Goal: Task Accomplishment & Management: Use online tool/utility

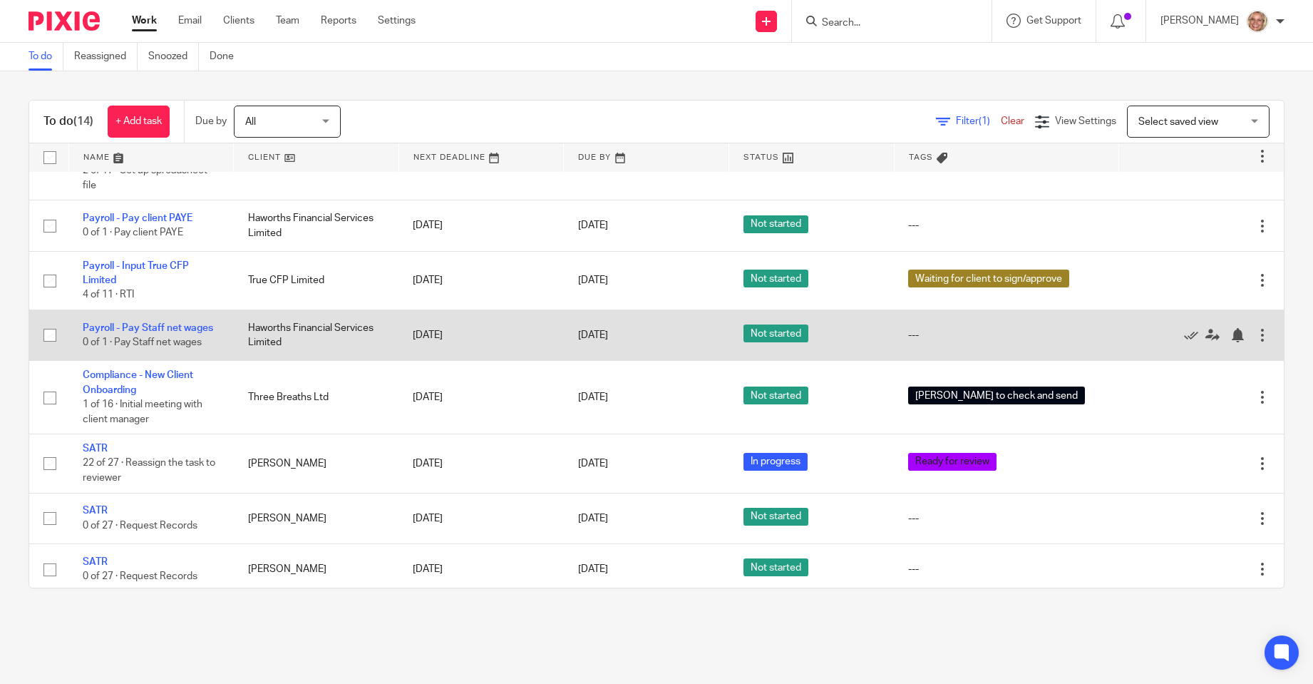
scroll to position [292, 0]
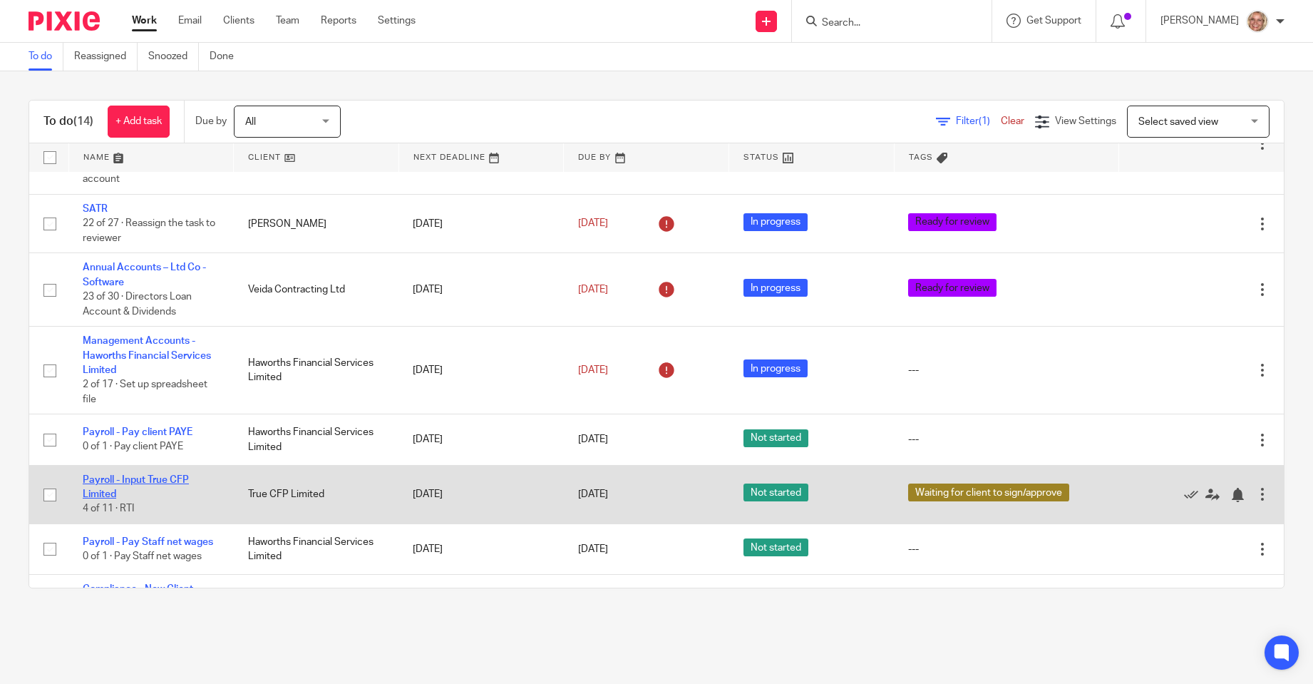
click at [127, 475] on link "Payroll - Input True CFP Limited" at bounding box center [136, 487] width 106 height 24
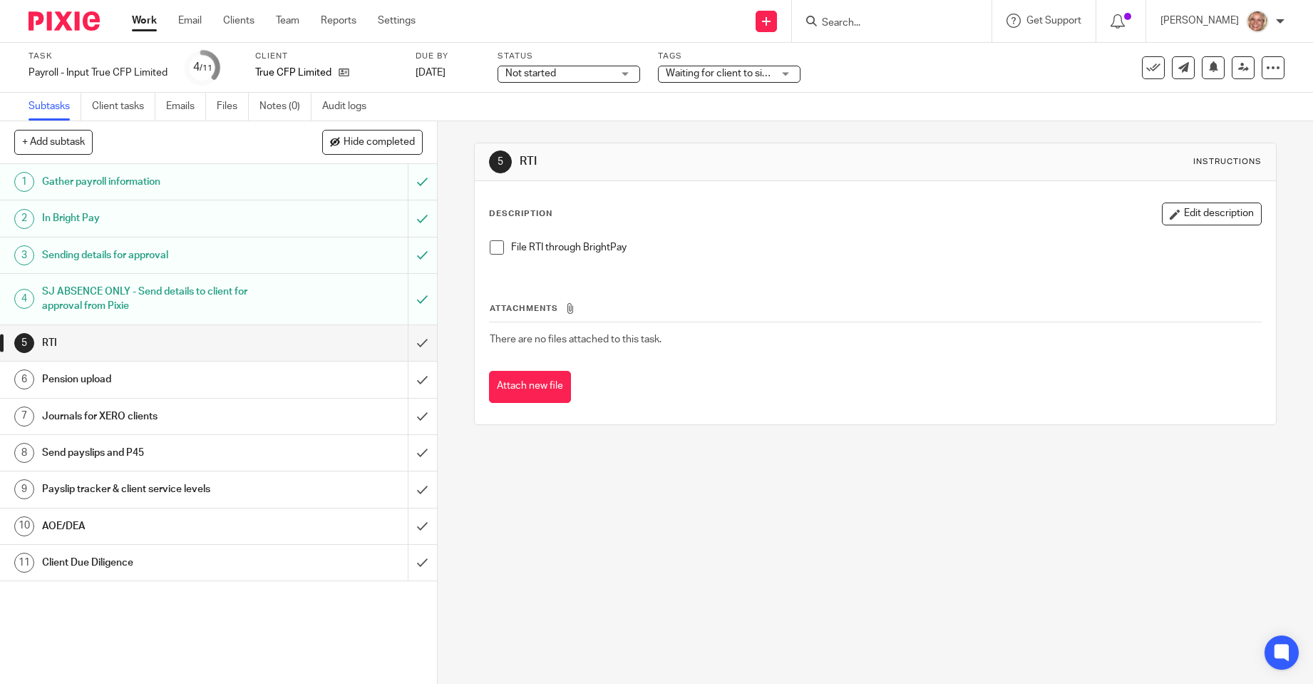
click at [495, 248] on span at bounding box center [497, 247] width 14 height 14
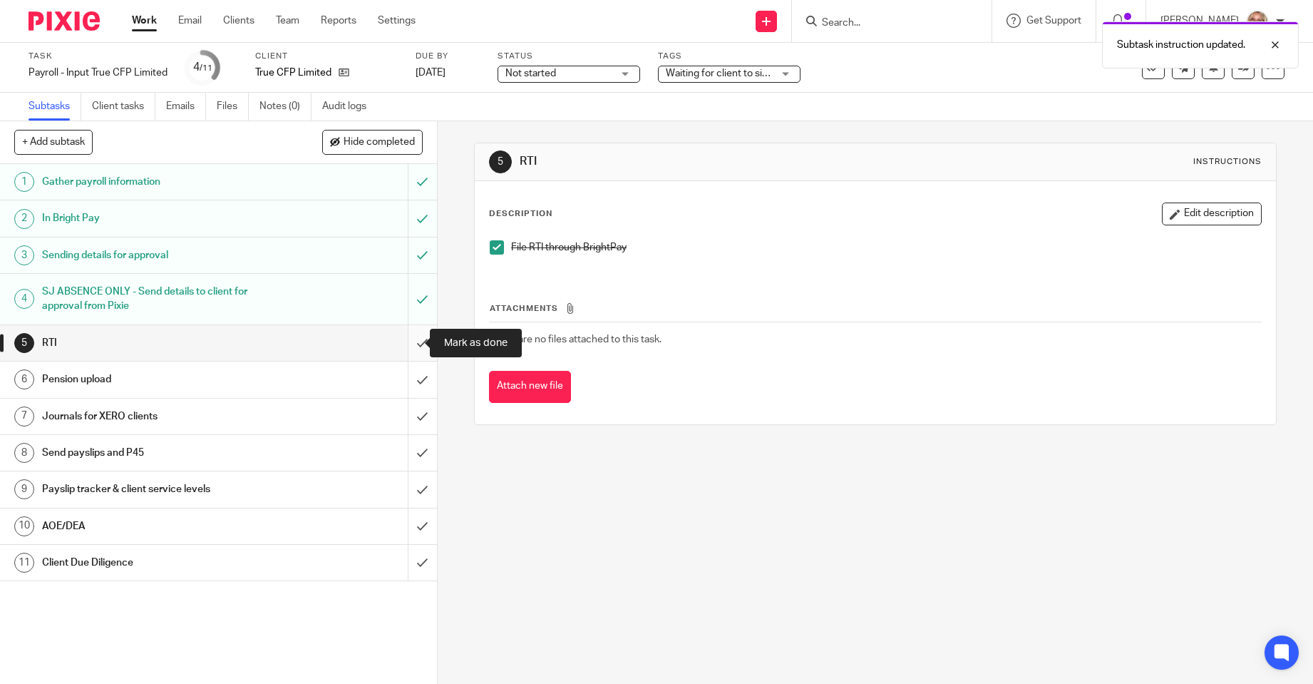
click at [411, 341] on input "submit" at bounding box center [218, 343] width 437 height 36
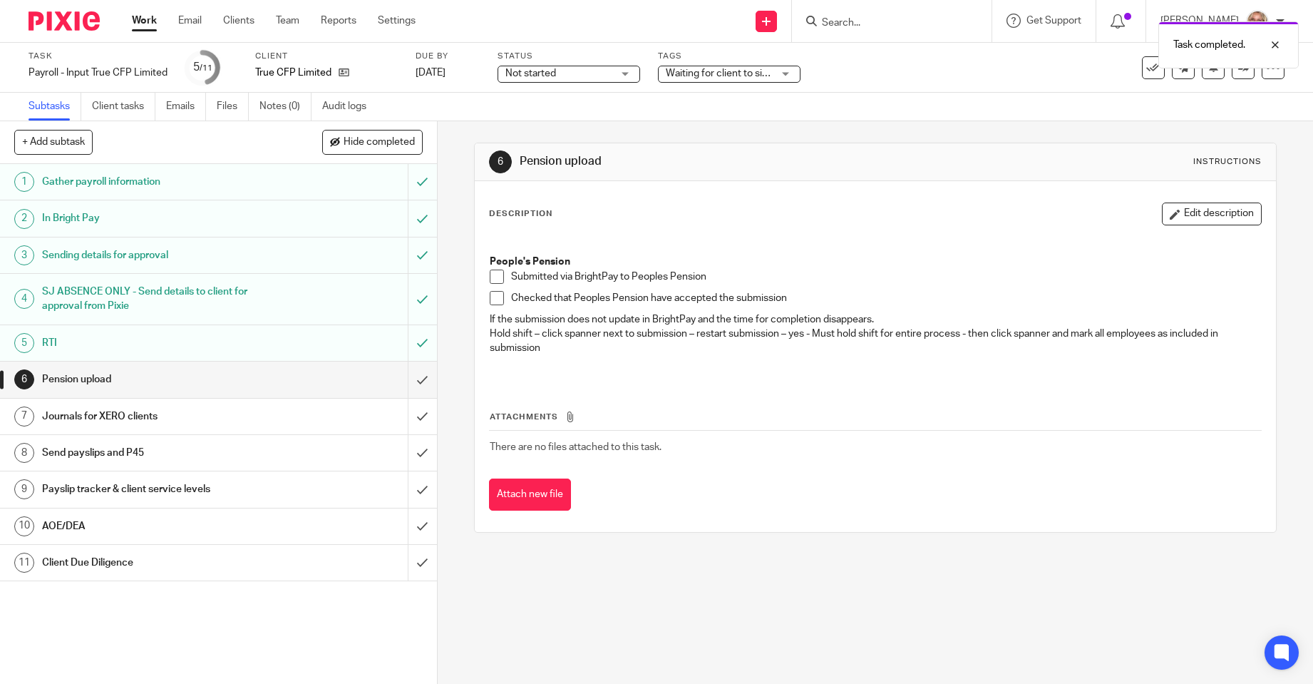
click at [490, 275] on span at bounding box center [497, 276] width 14 height 14
click at [490, 297] on span at bounding box center [497, 298] width 14 height 14
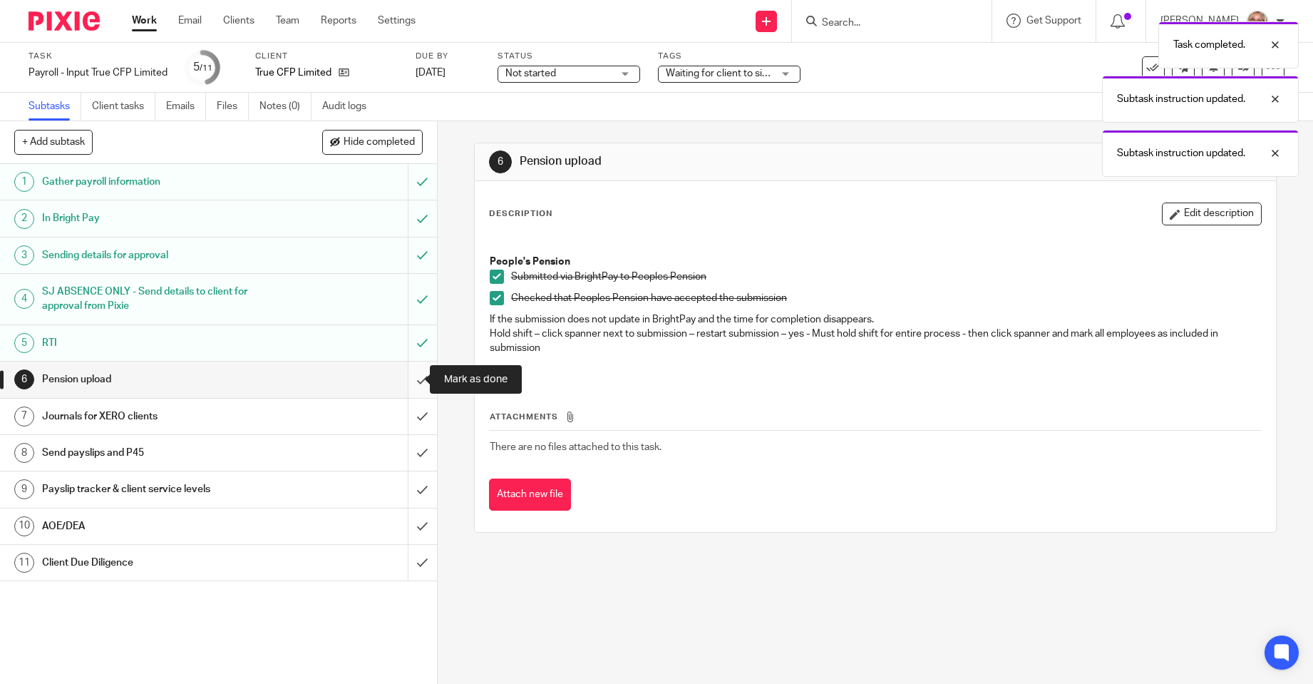
click at [406, 375] on input "submit" at bounding box center [218, 379] width 437 height 36
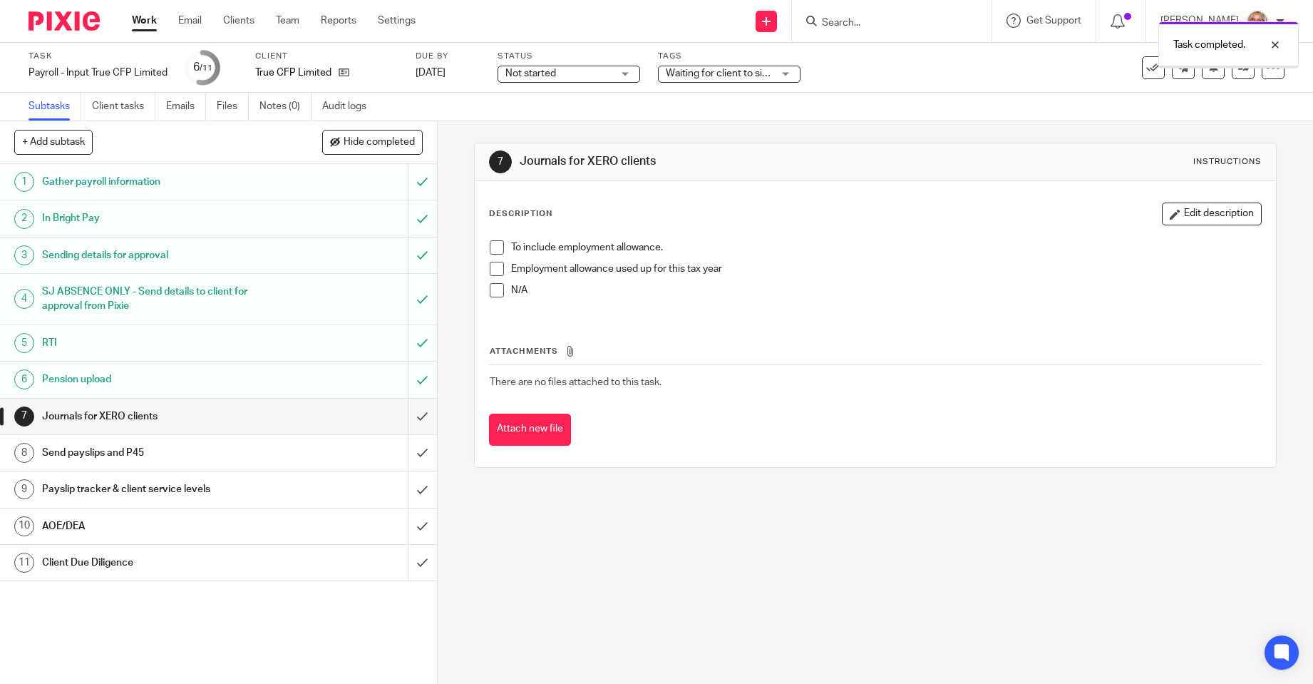
click at [235, 453] on h1 "Send payslips and P45" at bounding box center [159, 452] width 235 height 21
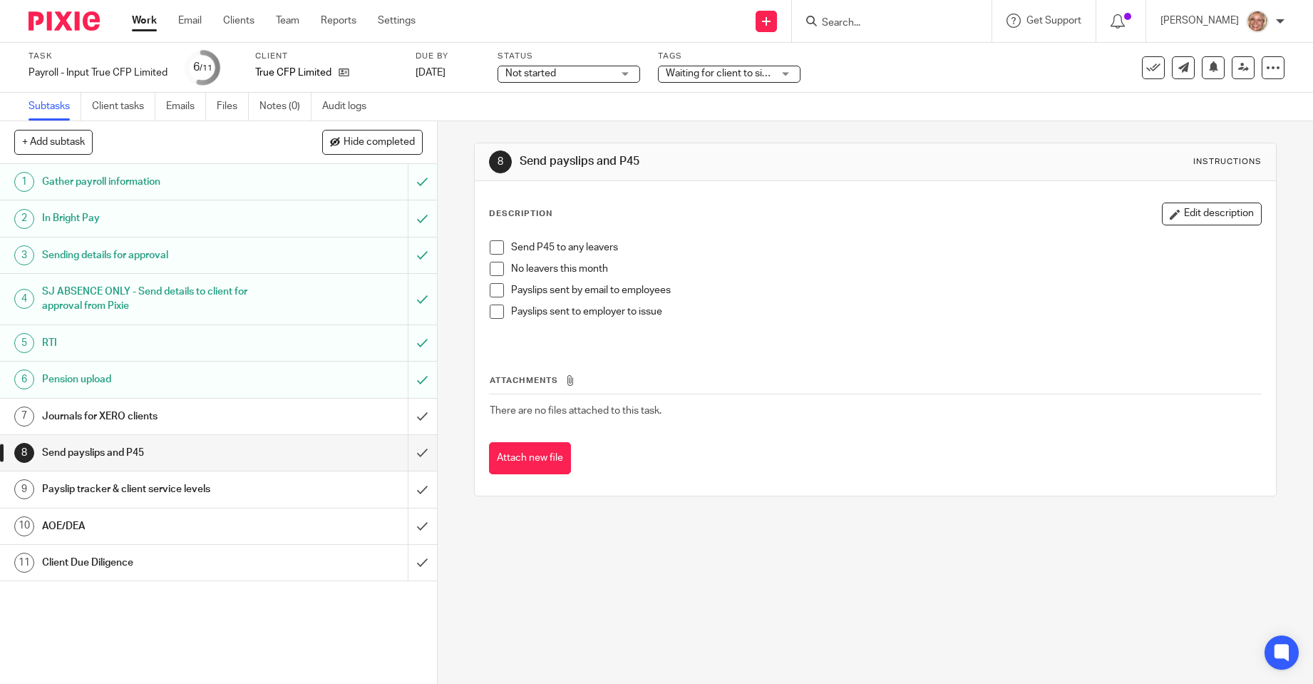
click at [494, 269] on span at bounding box center [497, 269] width 14 height 14
click at [490, 287] on span at bounding box center [497, 290] width 14 height 14
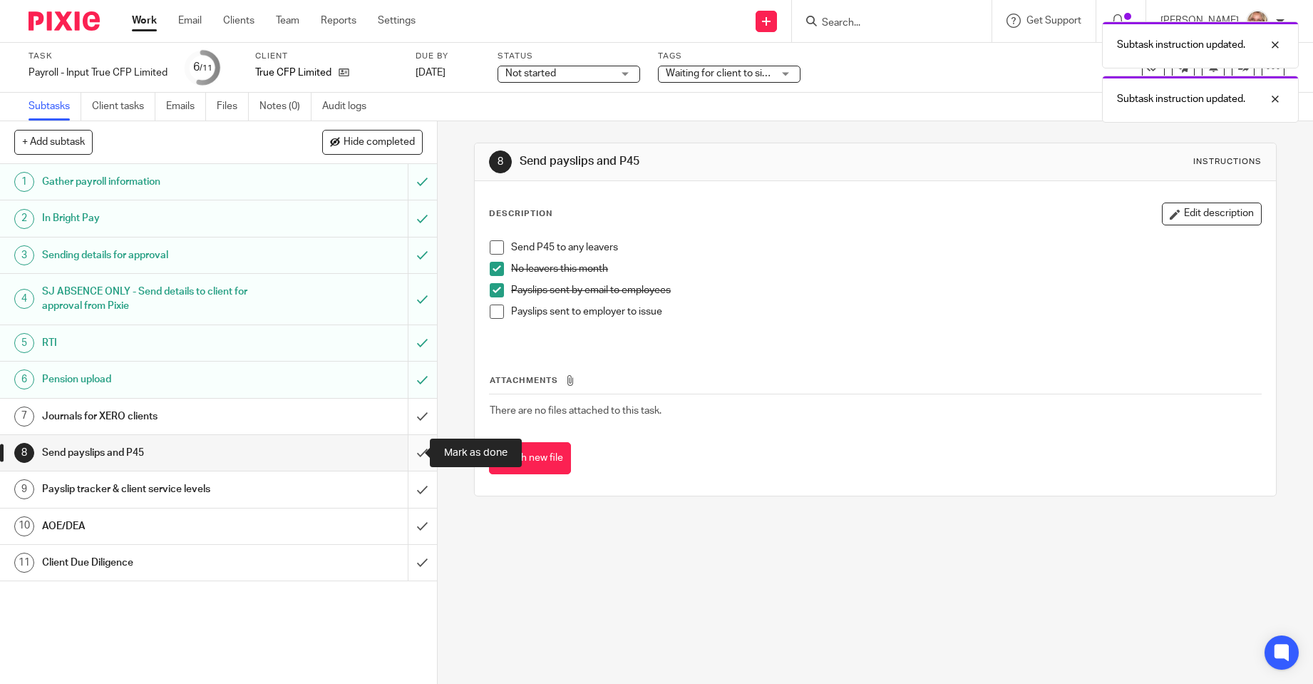
click at [409, 449] on input "submit" at bounding box center [218, 453] width 437 height 36
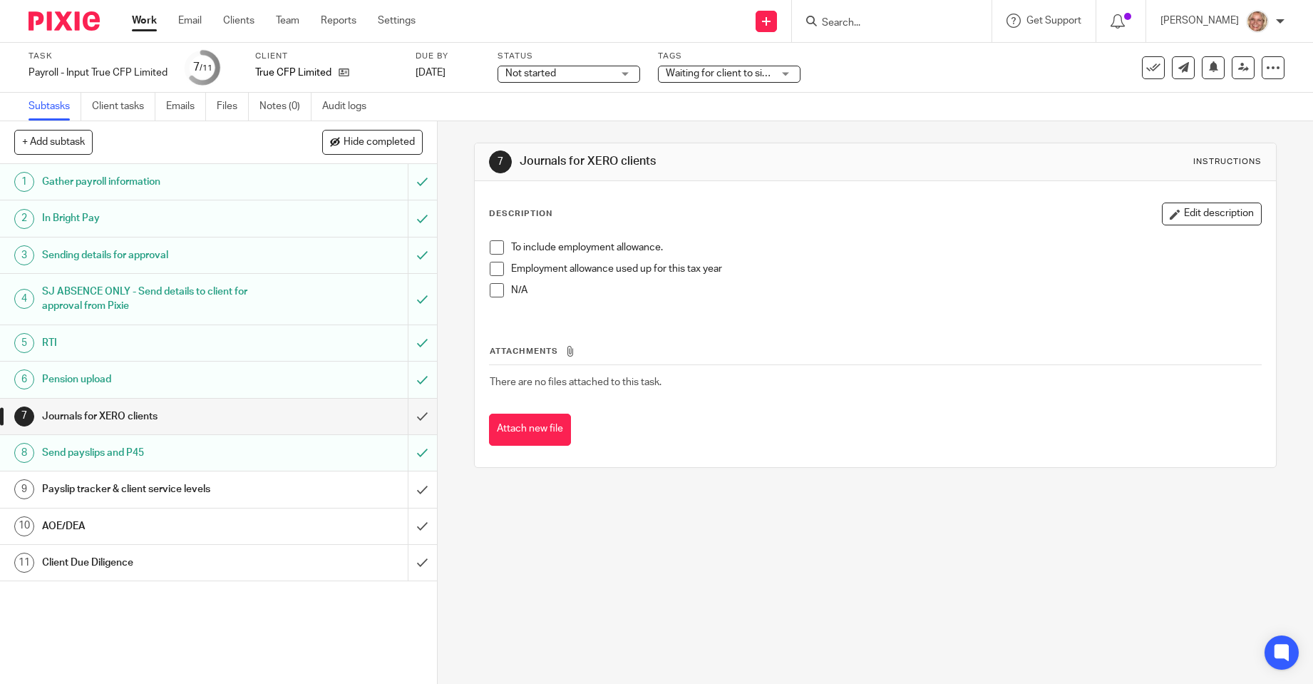
click at [496, 247] on span at bounding box center [497, 247] width 14 height 14
click at [244, 515] on h1 "AOE/DEA" at bounding box center [159, 525] width 235 height 21
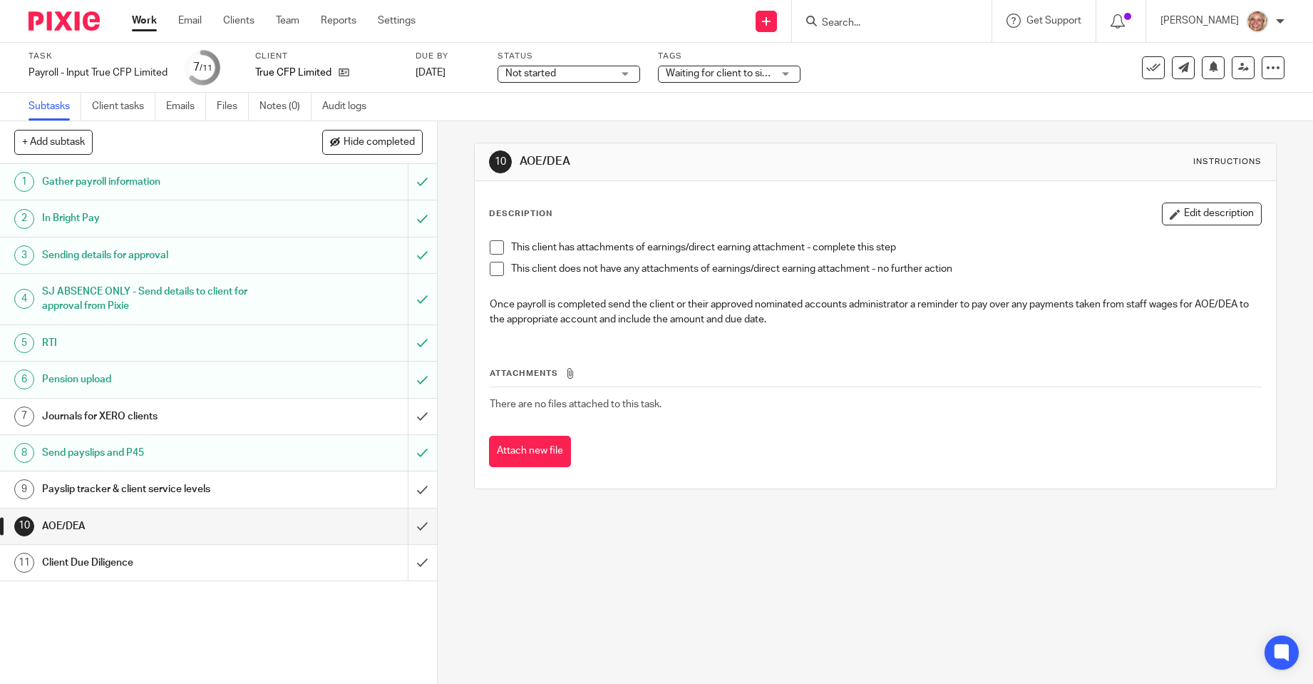
click at [493, 275] on span at bounding box center [497, 269] width 14 height 14
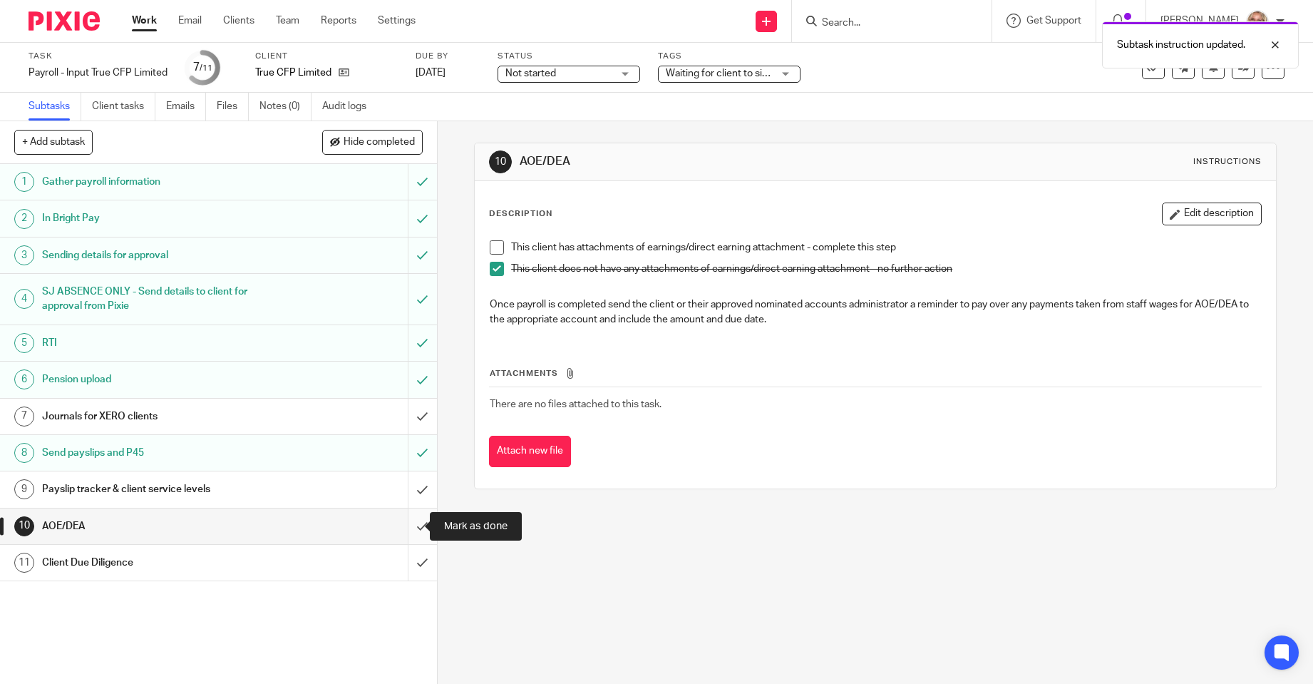
click at [403, 529] on input "submit" at bounding box center [218, 526] width 437 height 36
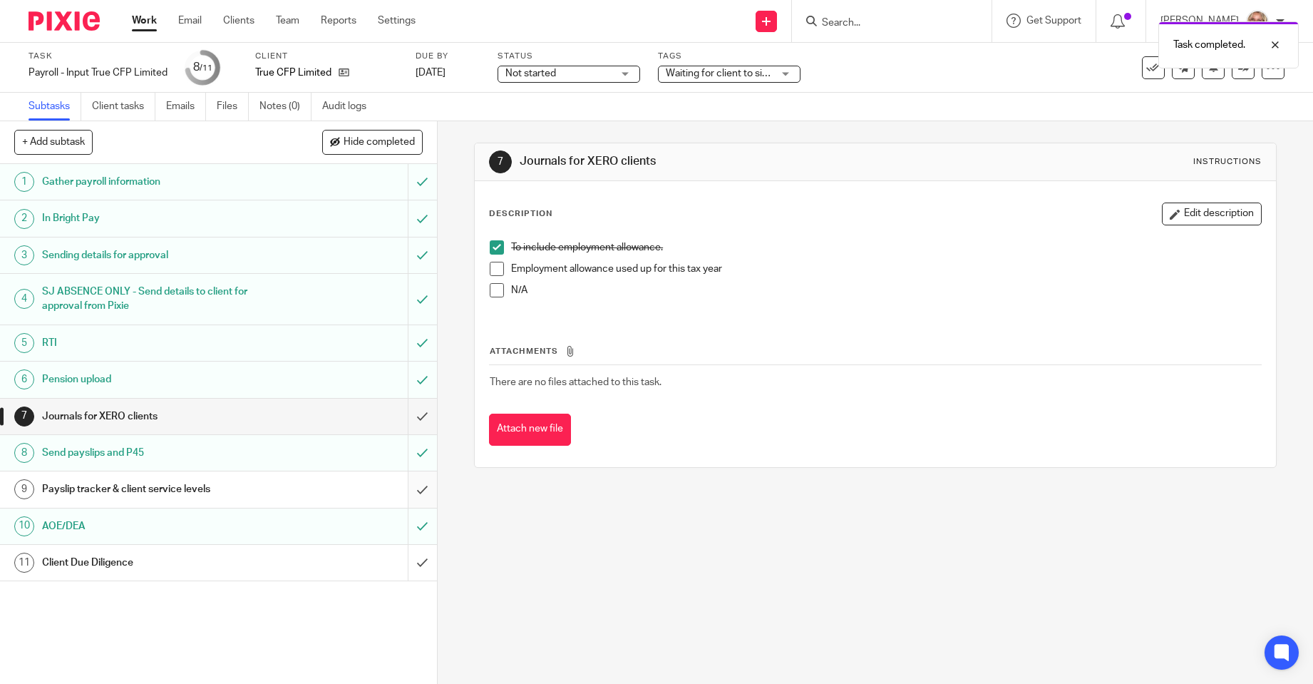
click at [409, 486] on input "submit" at bounding box center [218, 489] width 437 height 36
click at [292, 556] on div "Client Due Diligence" at bounding box center [217, 562] width 351 height 21
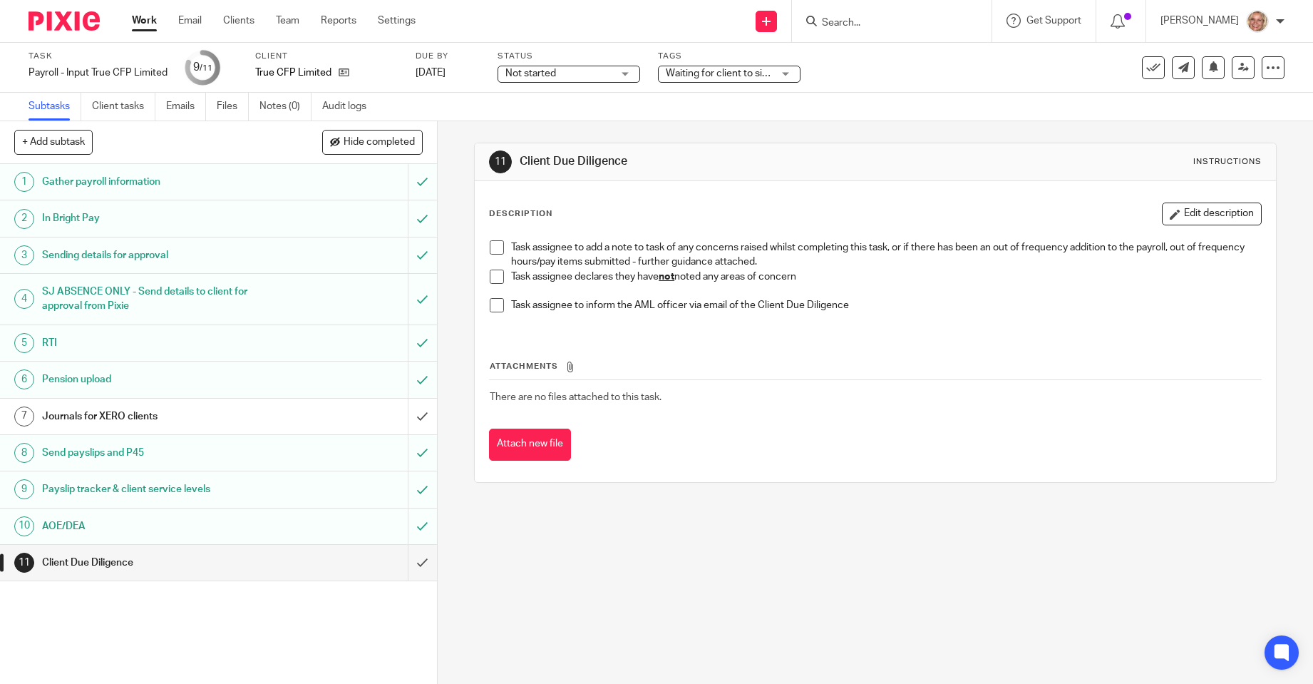
click at [490, 284] on li "Task assignee declares they have not noted any areas of concern" at bounding box center [875, 283] width 771 height 29
click at [495, 279] on span at bounding box center [497, 276] width 14 height 14
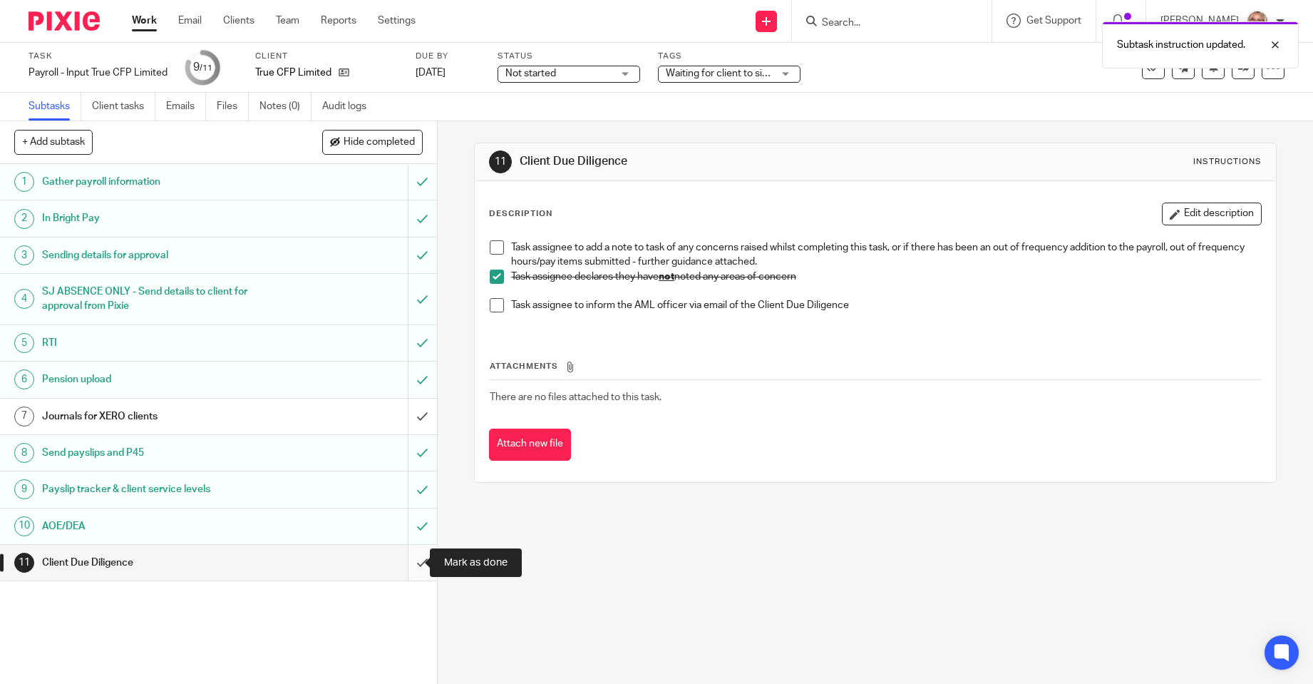
click at [406, 563] on input "submit" at bounding box center [218, 563] width 437 height 36
